Goal: Navigation & Orientation: Understand site structure

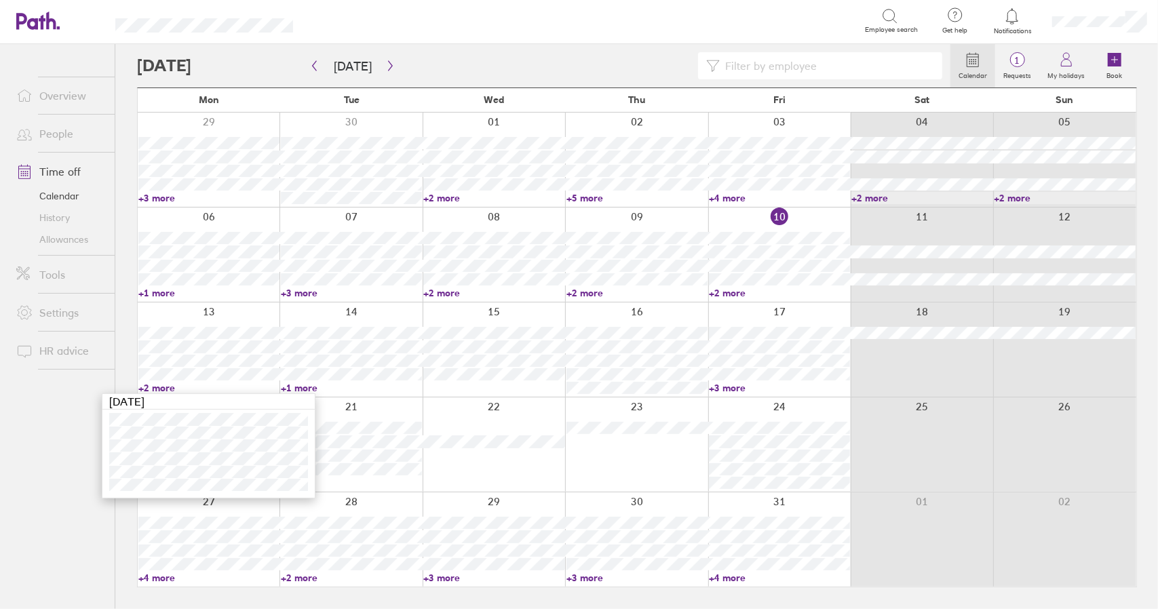
click at [164, 385] on link "+2 more" at bounding box center [208, 388] width 141 height 12
click at [297, 387] on link "+1 more" at bounding box center [351, 388] width 141 height 12
click at [299, 387] on link "+1 more" at bounding box center [351, 388] width 141 height 12
click at [299, 385] on link "+1 more" at bounding box center [351, 388] width 141 height 12
click at [298, 389] on link "+1 more" at bounding box center [351, 388] width 141 height 12
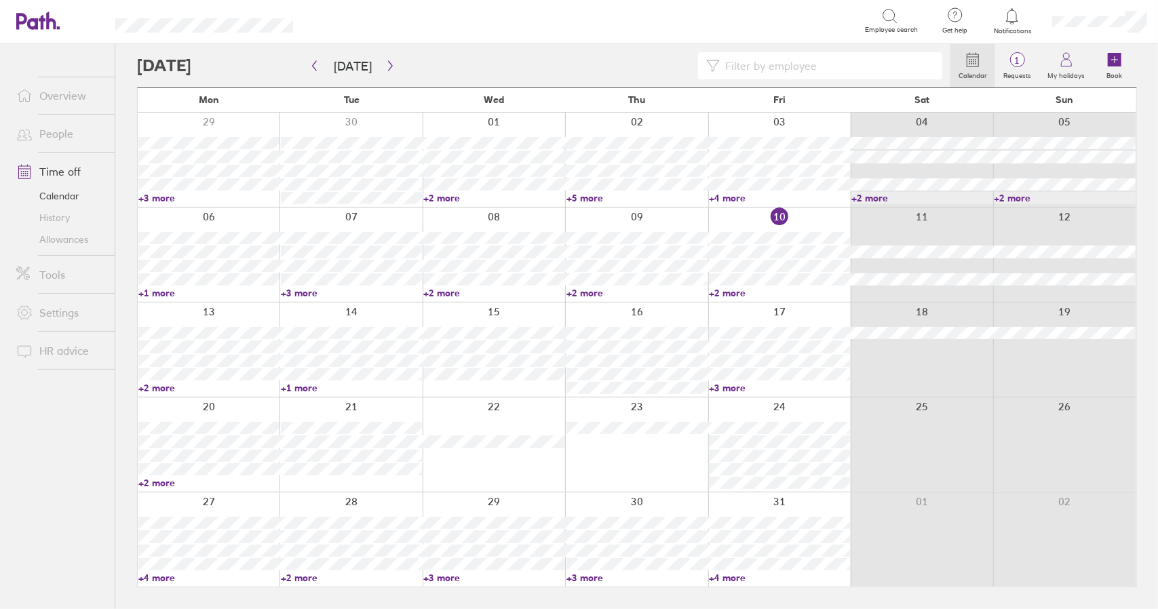
click at [164, 389] on link "+2 more" at bounding box center [208, 388] width 141 height 12
click at [157, 389] on link "+2 more" at bounding box center [208, 388] width 141 height 12
click at [162, 389] on link "+2 more" at bounding box center [208, 388] width 141 height 12
click at [164, 387] on link "+2 more" at bounding box center [208, 388] width 141 height 12
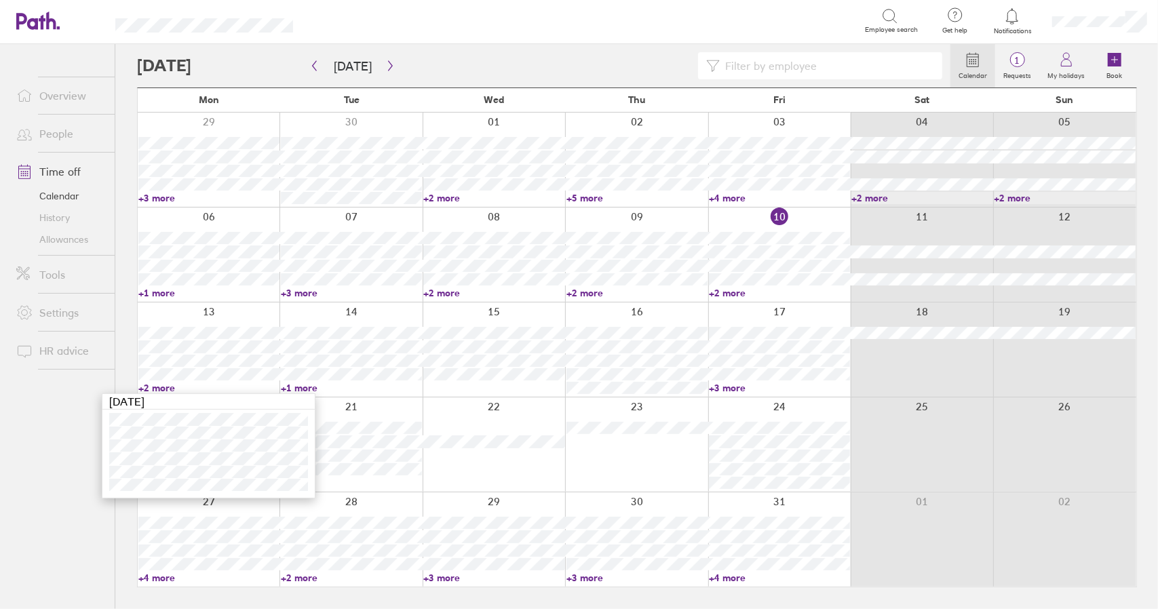
click at [161, 387] on link "+2 more" at bounding box center [208, 388] width 141 height 12
click at [121, 358] on div "Calendar 1 Requests My holidays Book Today October 2025 Mon Tue Wed Thu Fri Sat…" at bounding box center [636, 326] width 1043 height 565
click at [153, 389] on link "+2 more" at bounding box center [208, 388] width 141 height 12
click at [159, 389] on link "+2 more" at bounding box center [208, 388] width 141 height 12
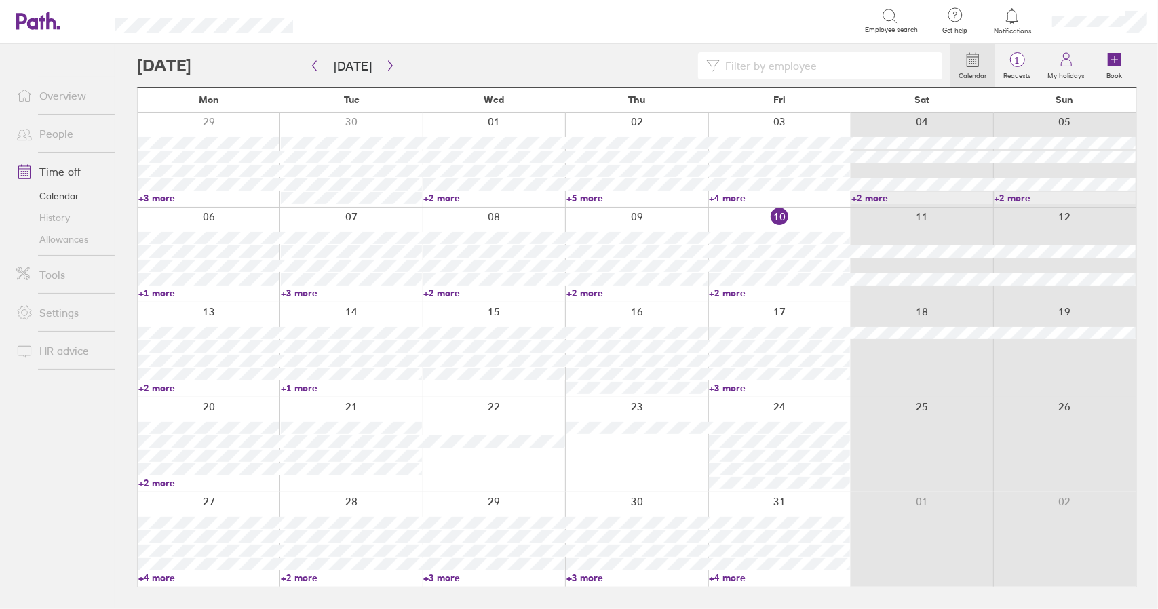
click at [159, 386] on link "+2 more" at bounding box center [208, 388] width 141 height 12
click at [153, 385] on link "+2 more" at bounding box center [208, 388] width 141 height 12
click at [305, 391] on link "+1 more" at bounding box center [351, 388] width 141 height 12
click at [303, 389] on link "+1 more" at bounding box center [351, 388] width 141 height 12
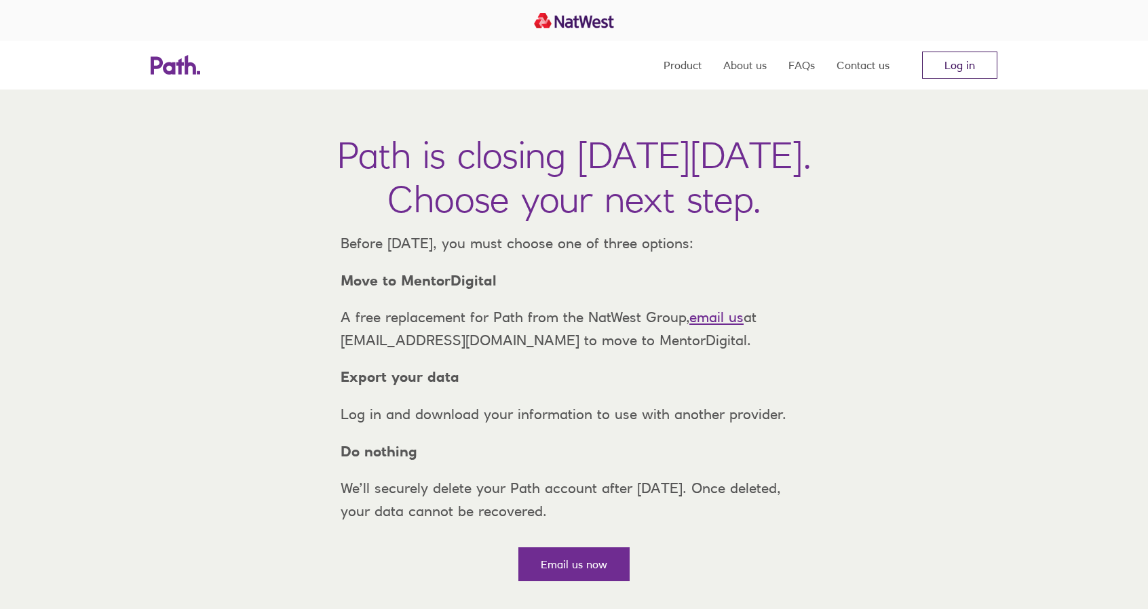
click at [965, 56] on link "Log in" at bounding box center [959, 65] width 75 height 27
